Goal: Task Accomplishment & Management: Complete application form

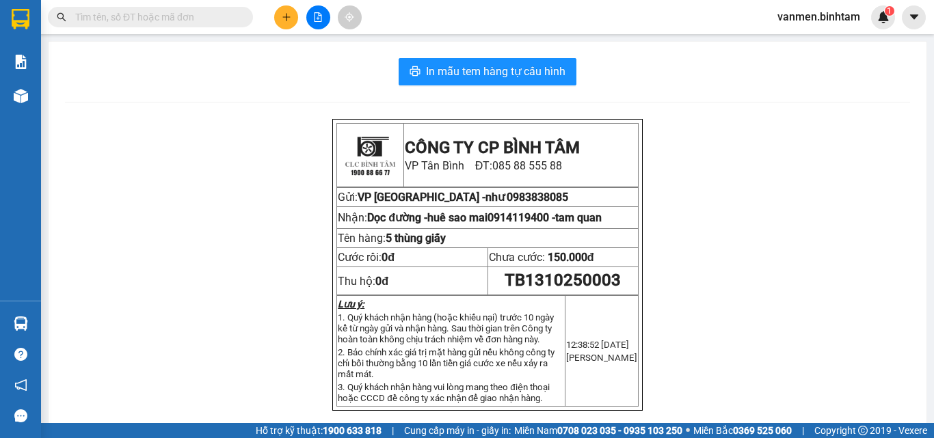
click at [288, 0] on div "Kết quả tìm kiếm ( 0 ) Bộ lọc No Data vanmen.binhtam 1" at bounding box center [467, 17] width 934 height 34
click at [290, 13] on icon "plus" at bounding box center [287, 17] width 10 height 10
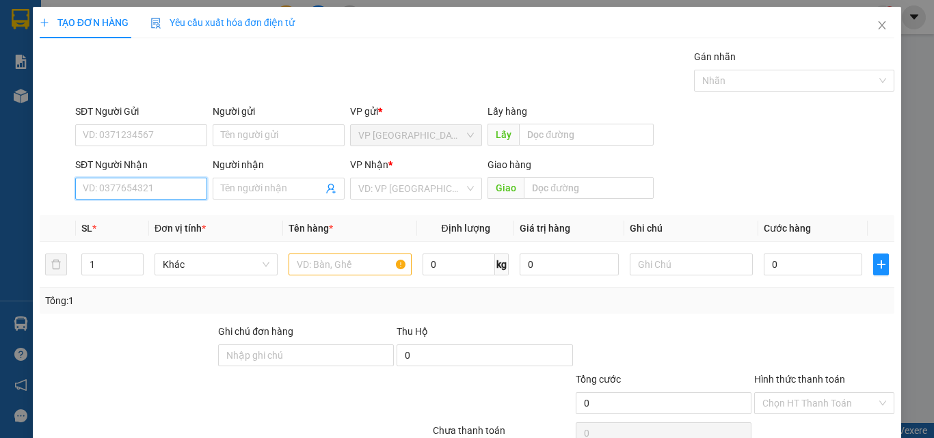
click at [100, 197] on input "SĐT Người Nhận" at bounding box center [141, 189] width 132 height 22
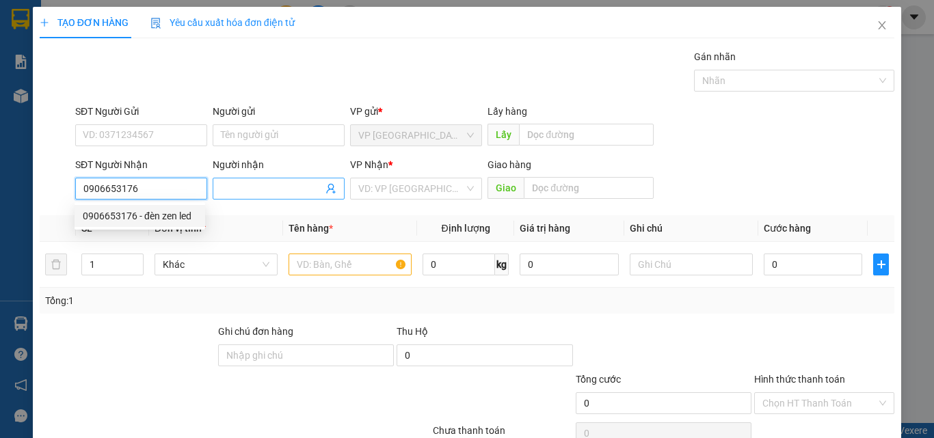
type input "0906653176"
click at [254, 188] on input "Người nhận" at bounding box center [272, 188] width 102 height 15
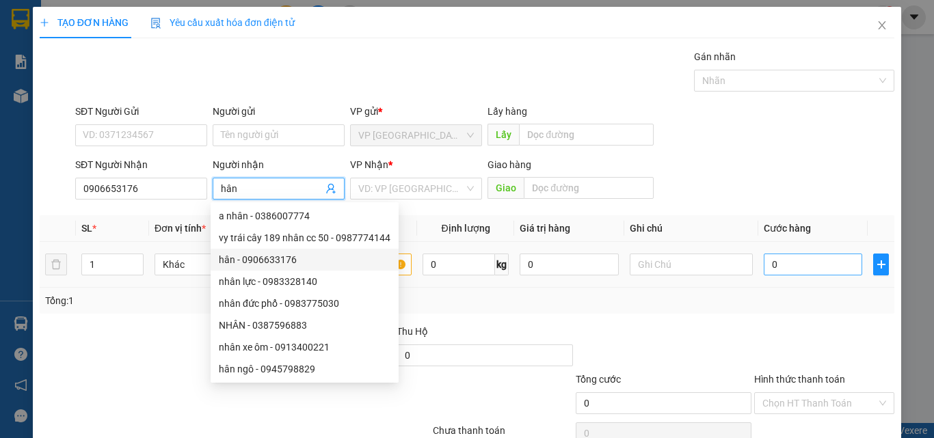
type input "hân"
click at [800, 265] on input "0" at bounding box center [812, 265] width 98 height 22
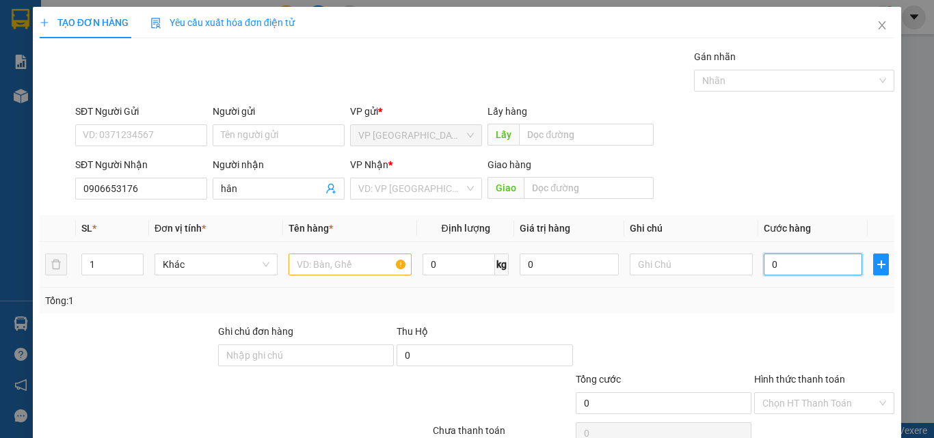
type input "1"
type input "15"
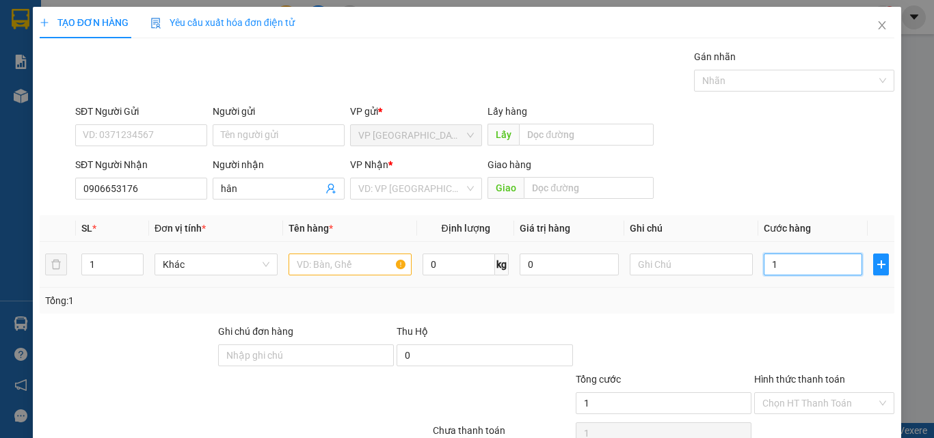
type input "15"
type input "150"
type input "1.500"
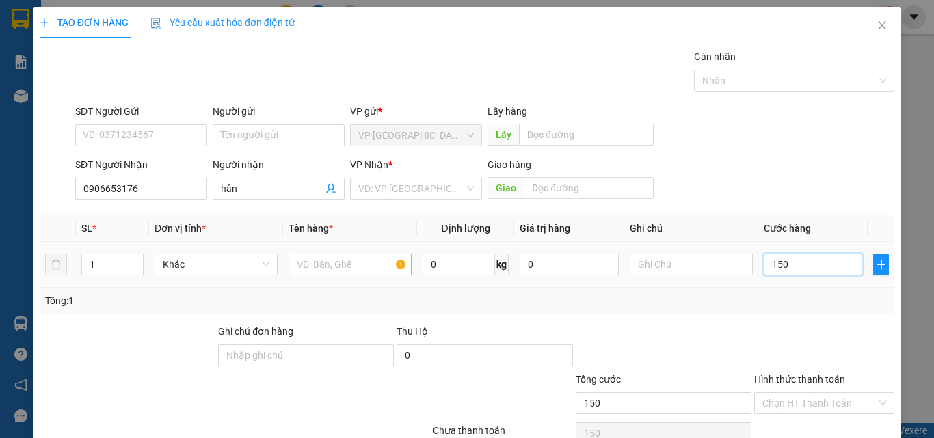
type input "1.500"
type input "15.000"
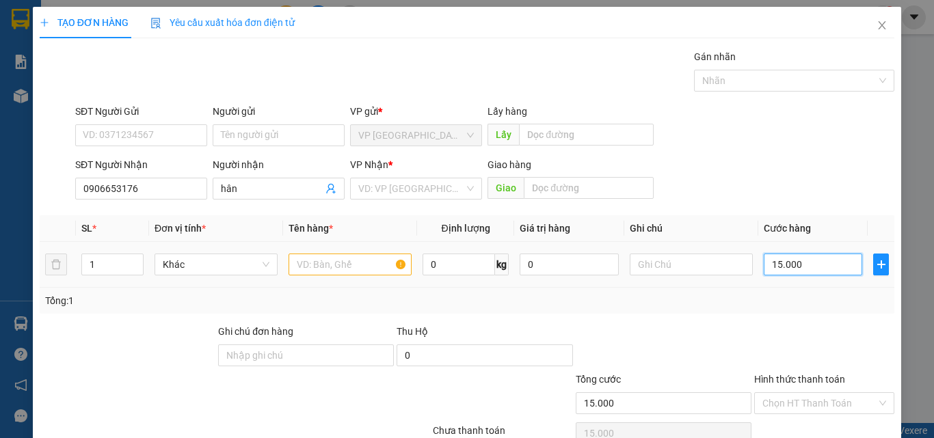
type input "150.000"
click at [342, 262] on input "text" at bounding box center [349, 265] width 123 height 22
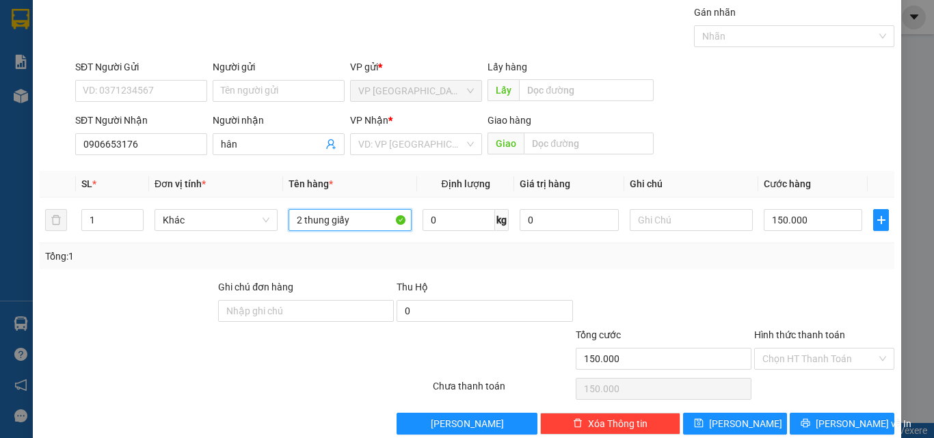
scroll to position [68, 0]
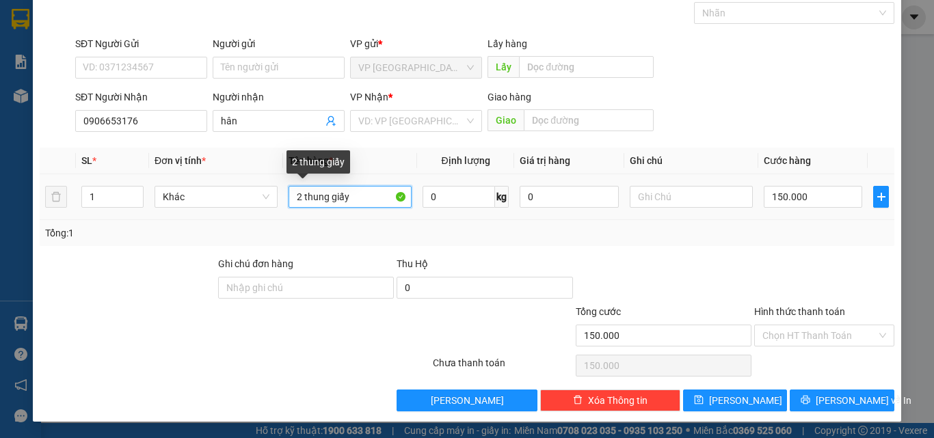
click at [299, 199] on input "2 thung giấy" at bounding box center [349, 197] width 123 height 22
click at [363, 202] on input "1 thung giấy" at bounding box center [349, 197] width 123 height 22
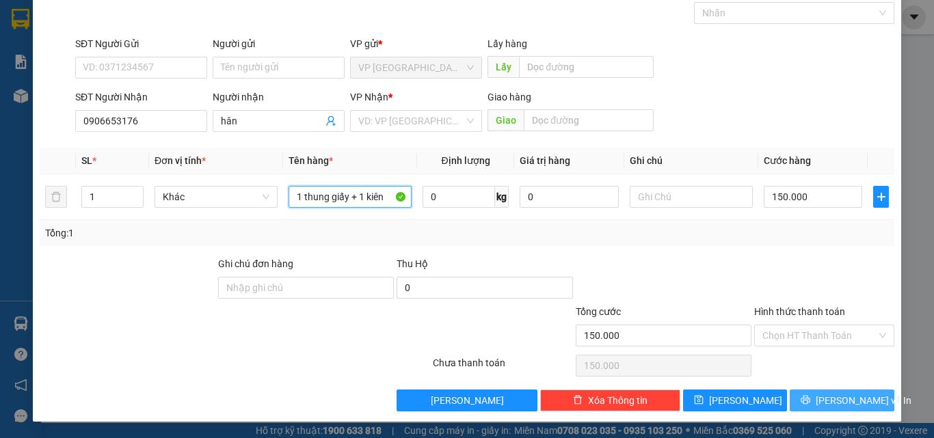
type input "1 thung giấy + 1 kiên"
click at [819, 401] on button "[PERSON_NAME] và In" at bounding box center [841, 401] width 105 height 22
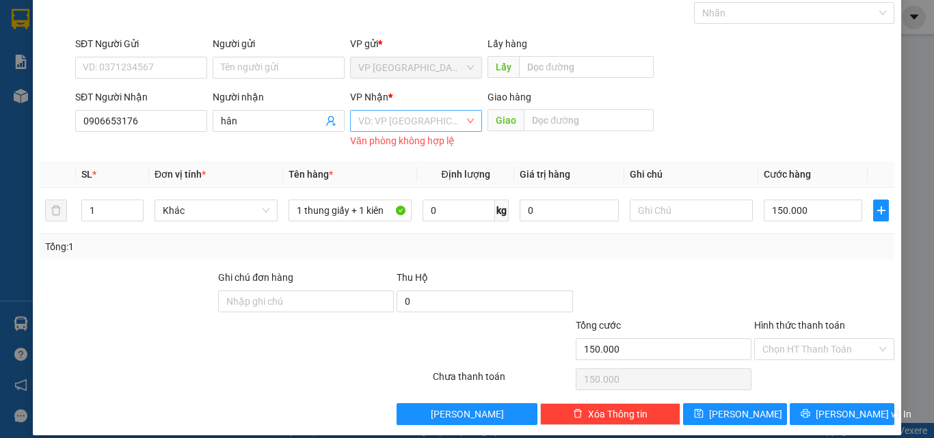
click at [409, 118] on input "search" at bounding box center [411, 121] width 106 height 21
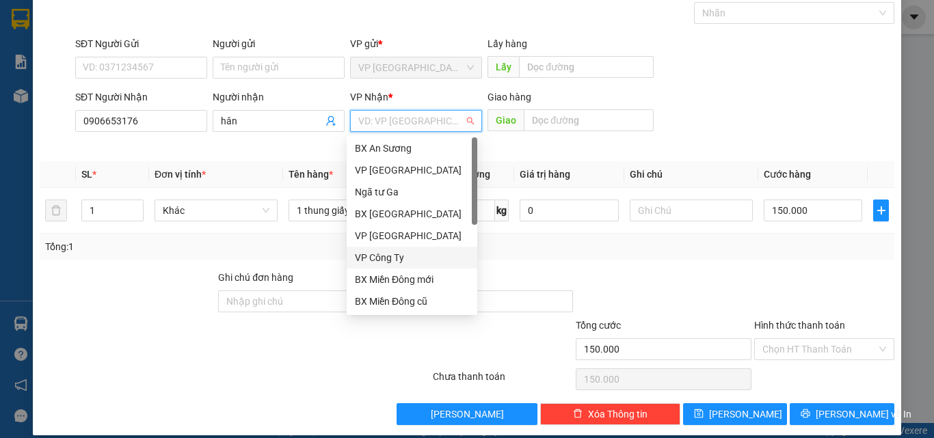
click at [394, 258] on div "VP Công Ty" at bounding box center [412, 257] width 114 height 15
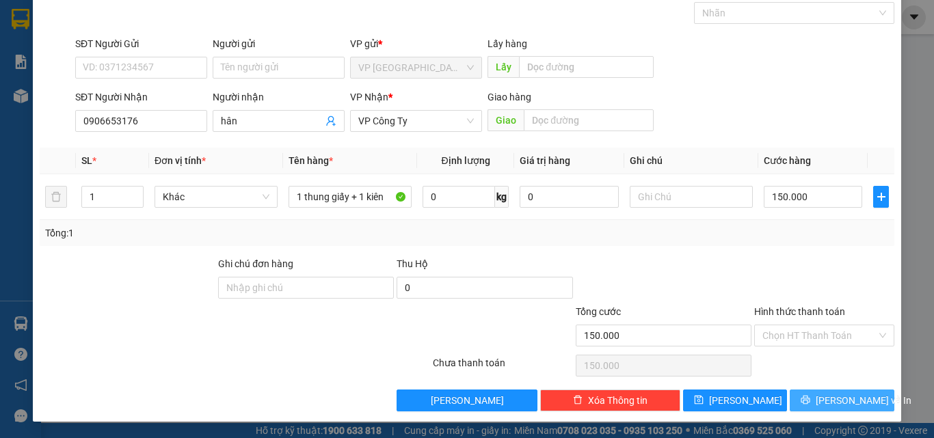
click at [831, 401] on span "[PERSON_NAME] và In" at bounding box center [863, 400] width 96 height 15
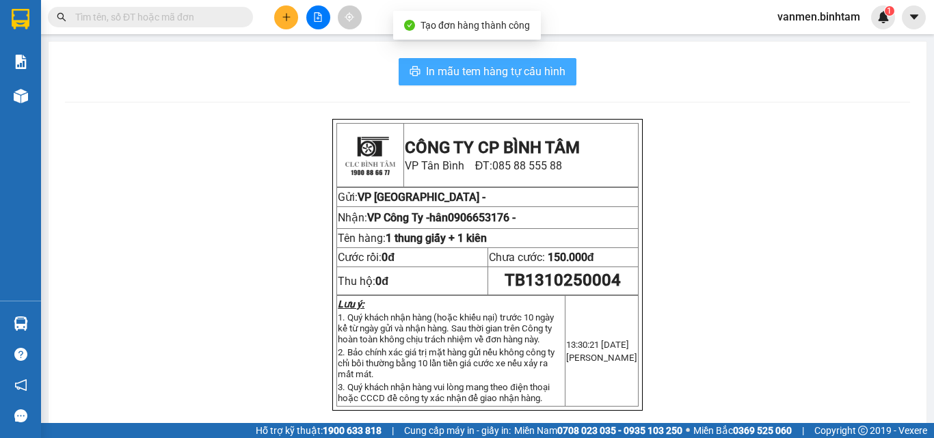
click at [489, 71] on span "In mẫu tem hàng tự cấu hình" at bounding box center [495, 71] width 139 height 17
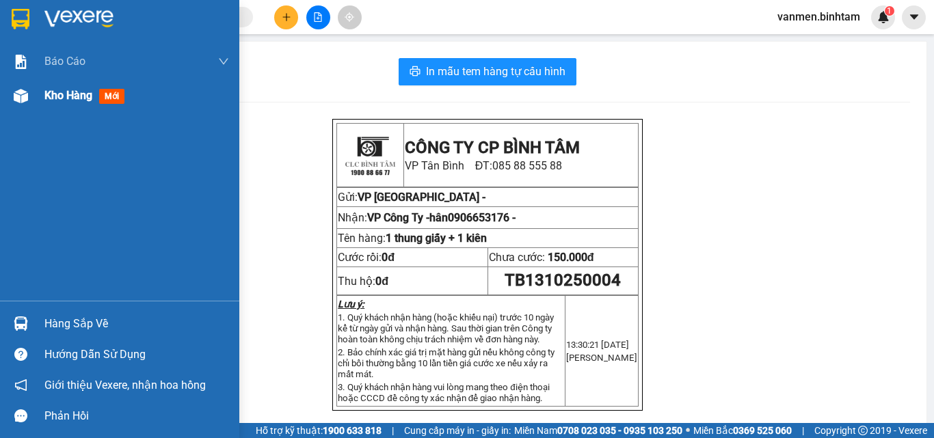
click at [23, 97] on img at bounding box center [21, 96] width 14 height 14
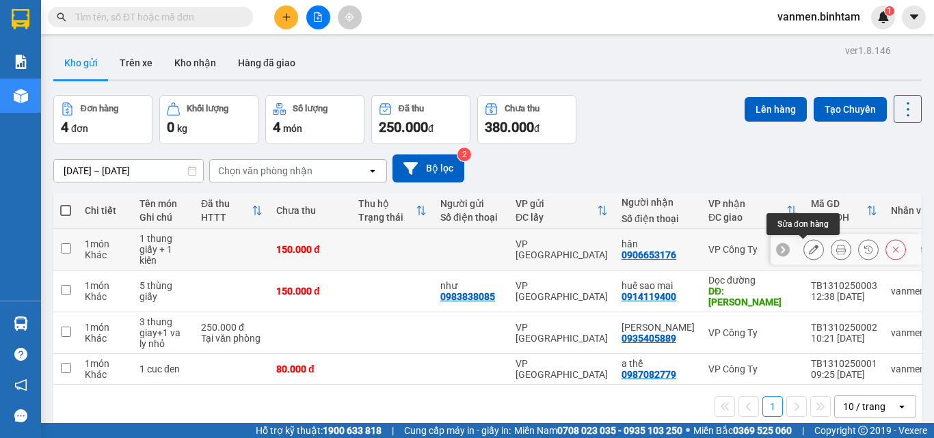
click at [809, 247] on icon at bounding box center [814, 250] width 10 height 10
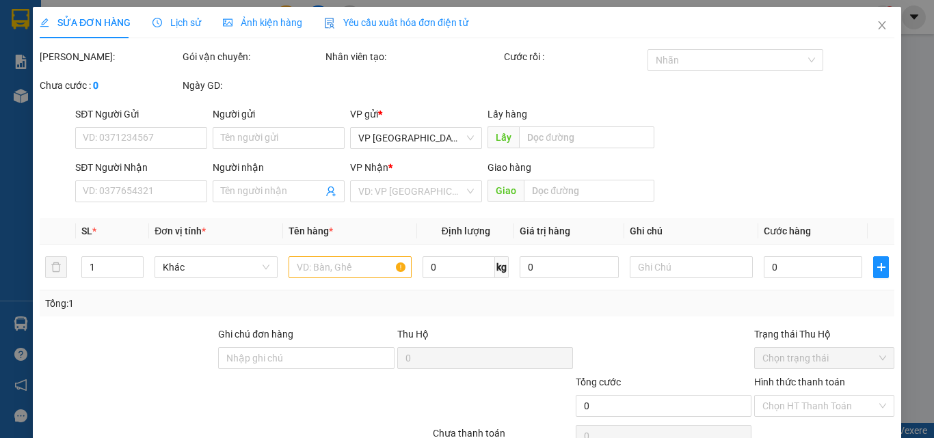
type input "0906653176"
type input "hân"
type input "150.000"
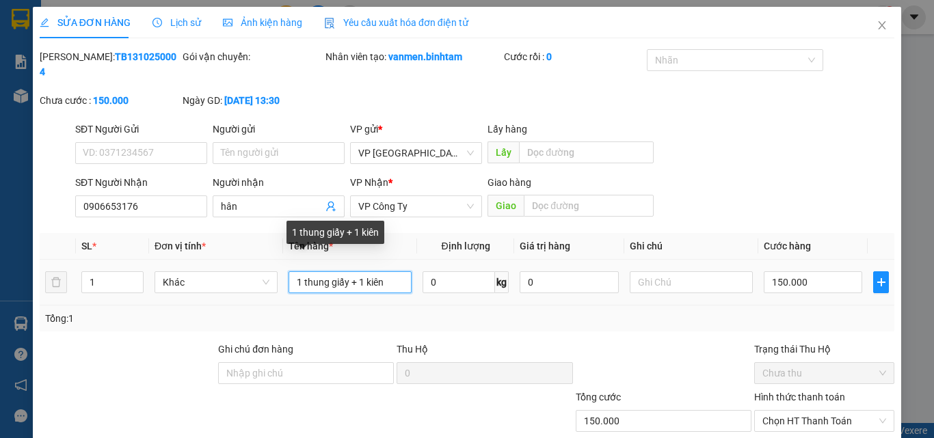
click at [392, 272] on input "1 thung giấy + 1 kiên" at bounding box center [349, 282] width 123 height 22
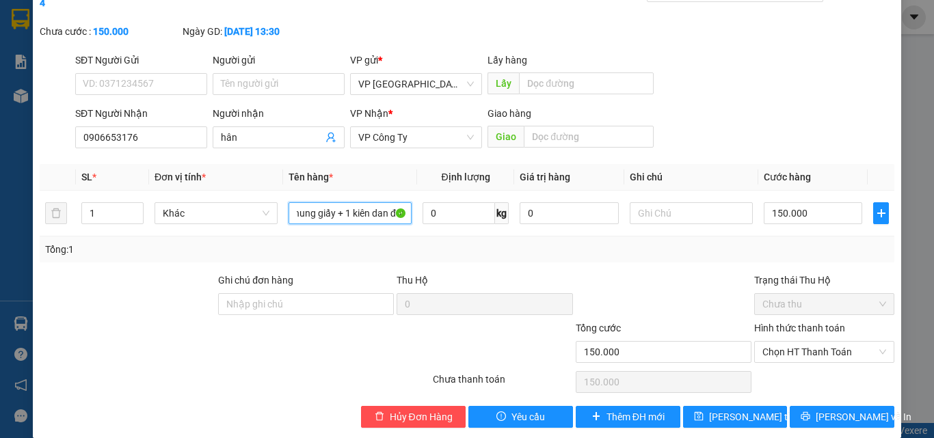
scroll to position [70, 0]
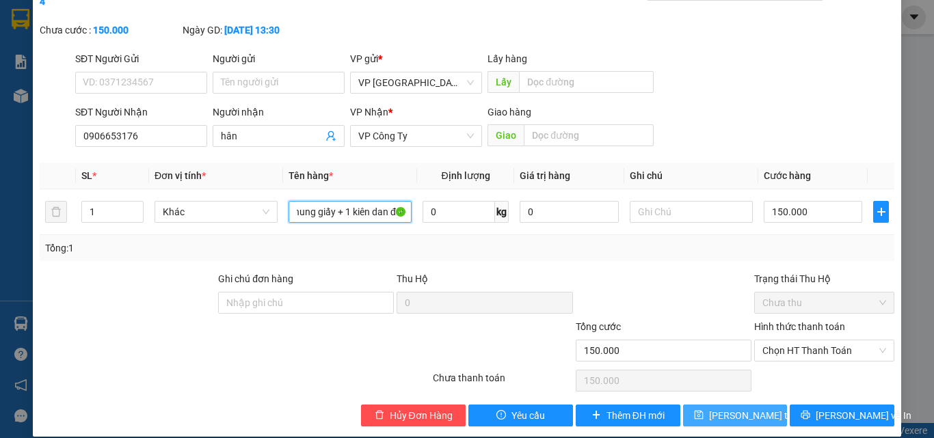
type input "1 thung giấy + 1 kiên dan đôi"
click at [719, 408] on span "[PERSON_NAME] thay đổi" at bounding box center [763, 415] width 109 height 15
